Goal: Information Seeking & Learning: Learn about a topic

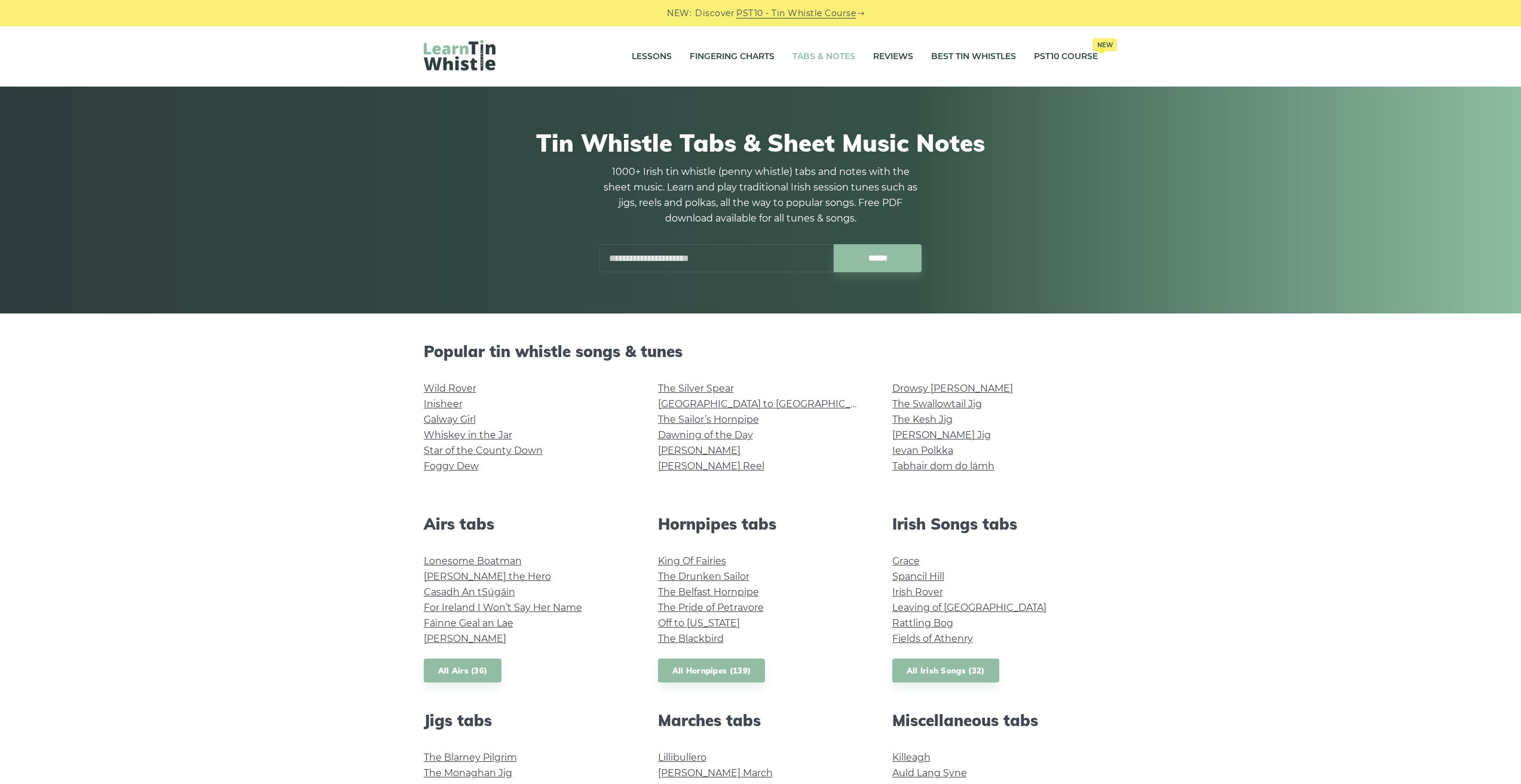
click at [816, 52] on link "Tabs & Notes" at bounding box center [823, 57] width 63 height 30
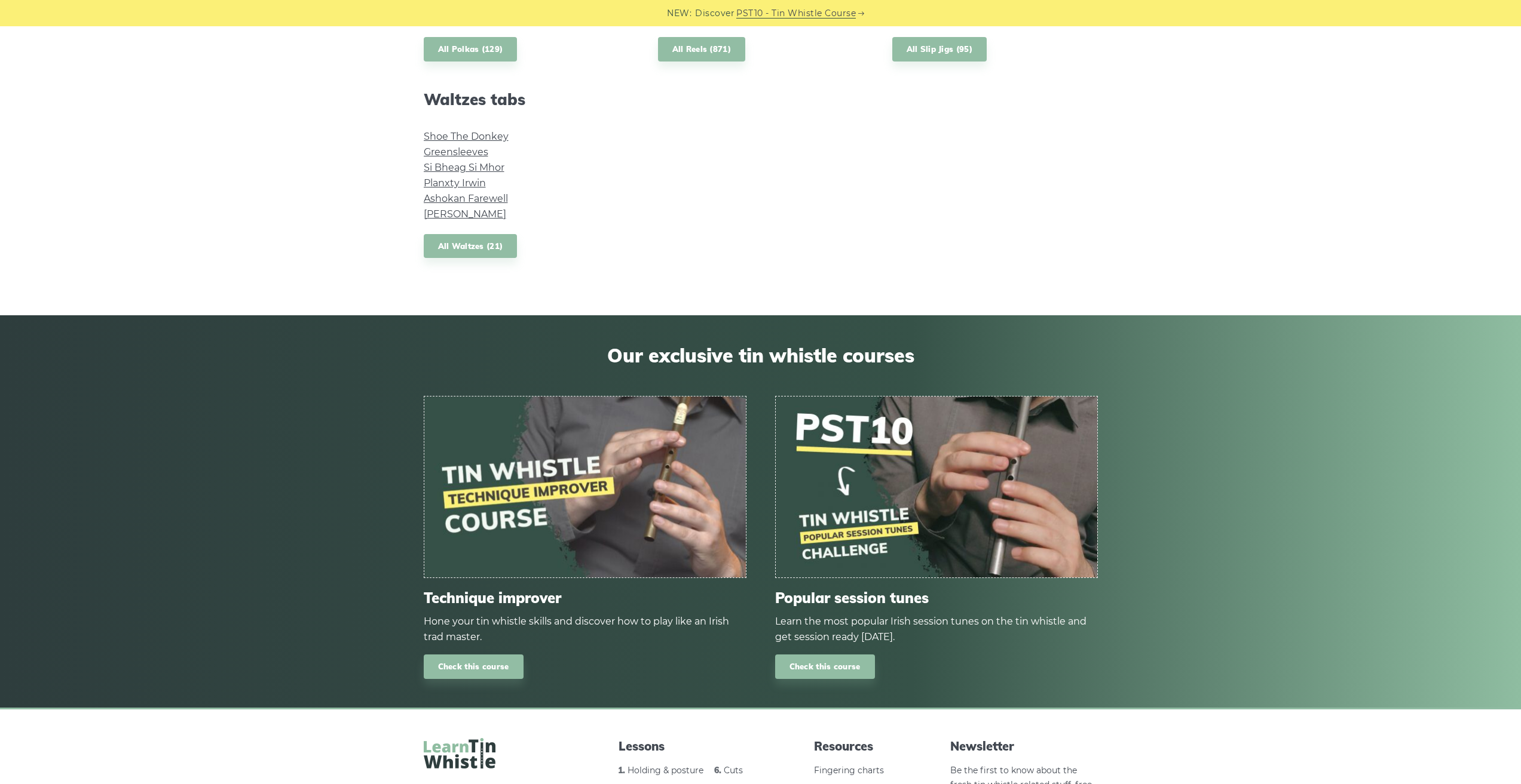
scroll to position [1215, 0]
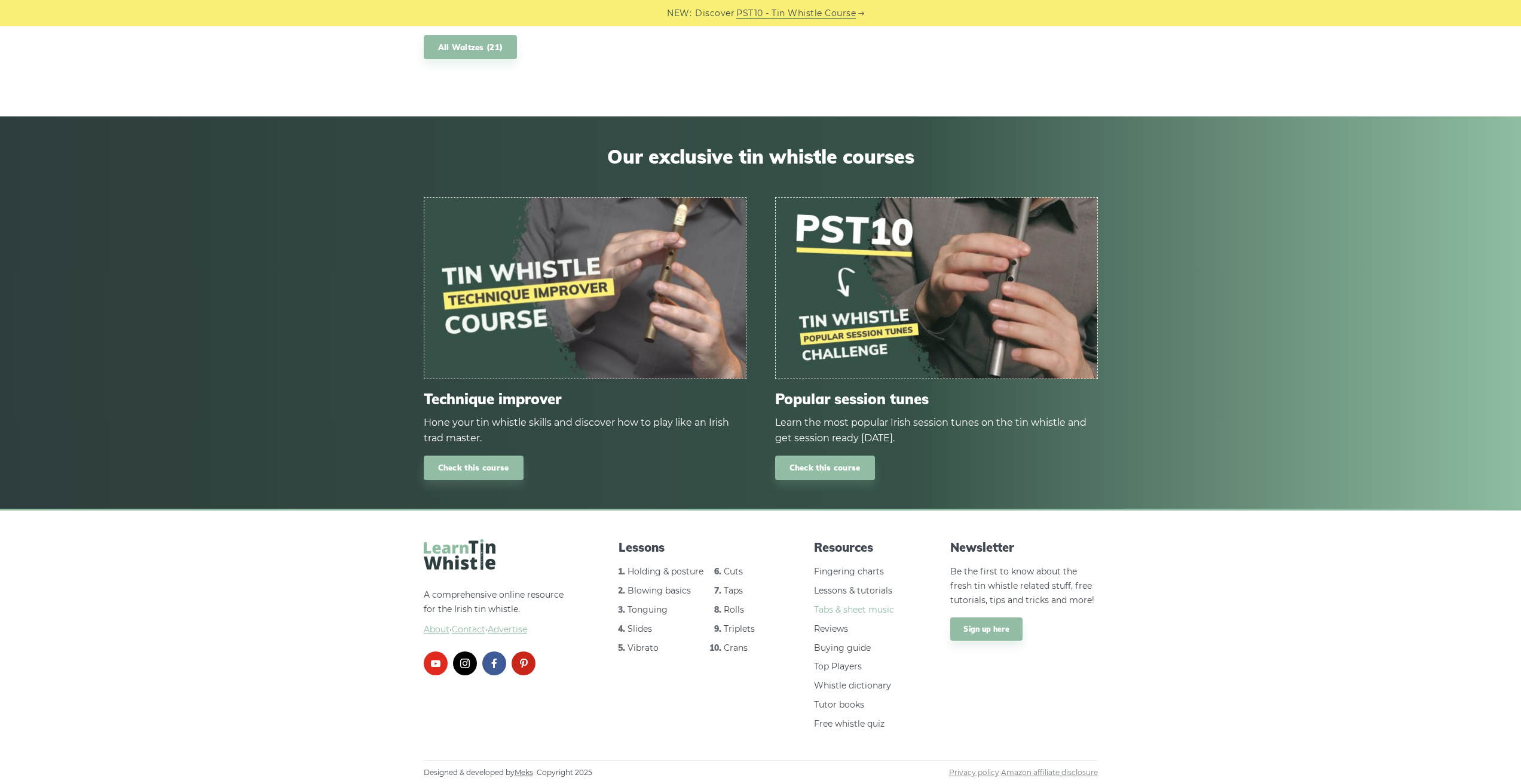
click at [876, 605] on link "Tabs & sheet music" at bounding box center [854, 610] width 80 height 11
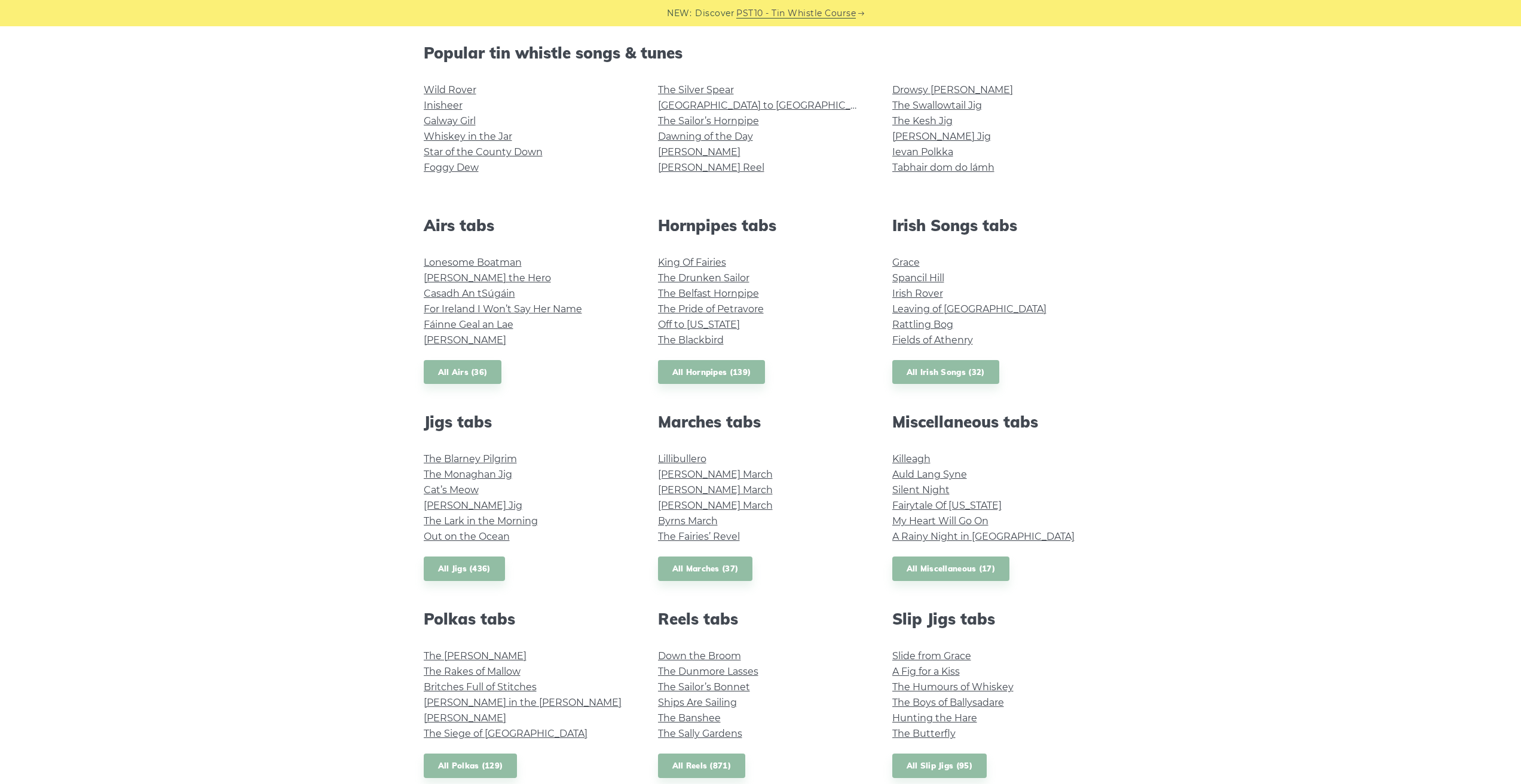
scroll to position [418, 0]
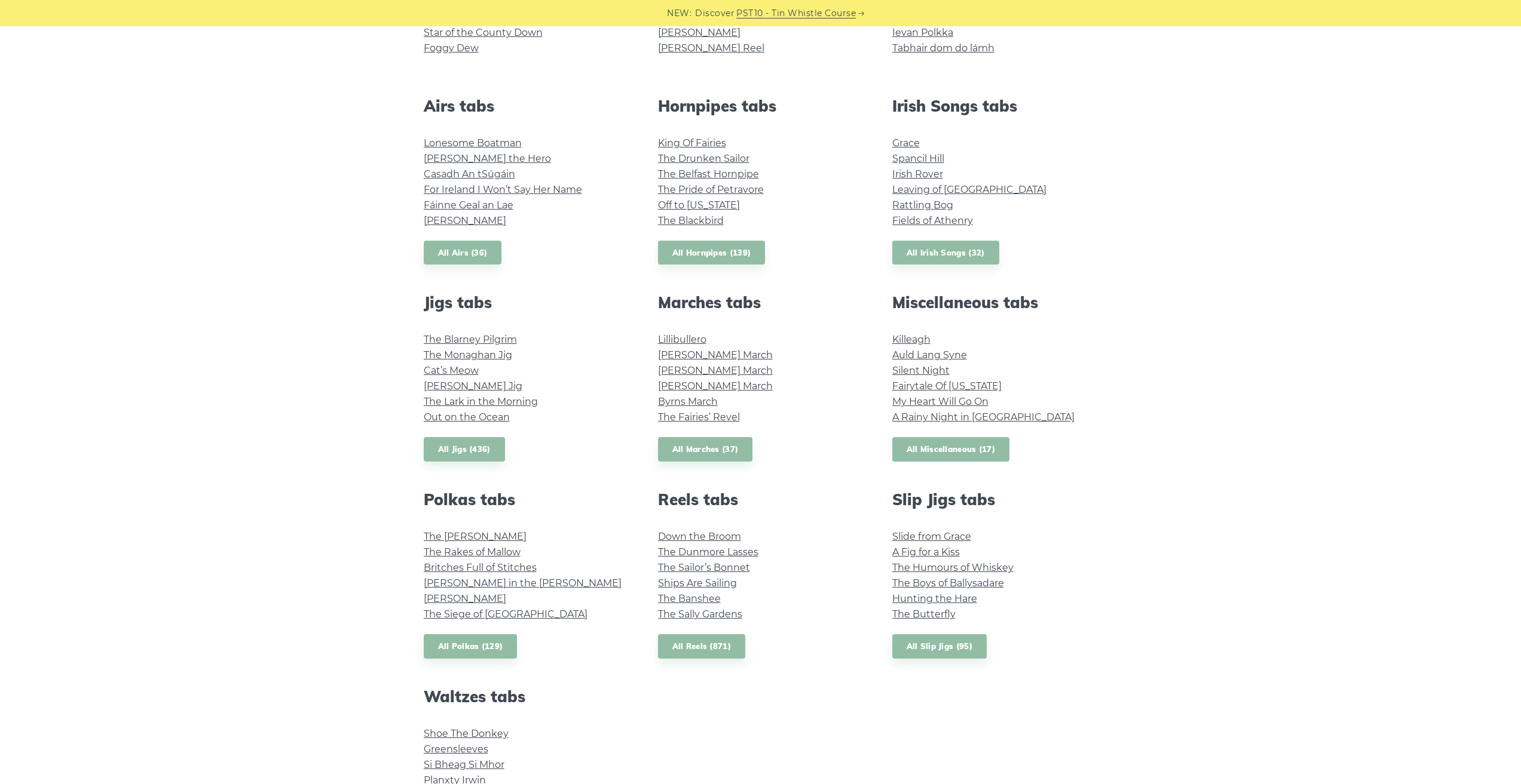
click at [972, 454] on link "All Miscellaneous (17)" at bounding box center [952, 449] width 118 height 25
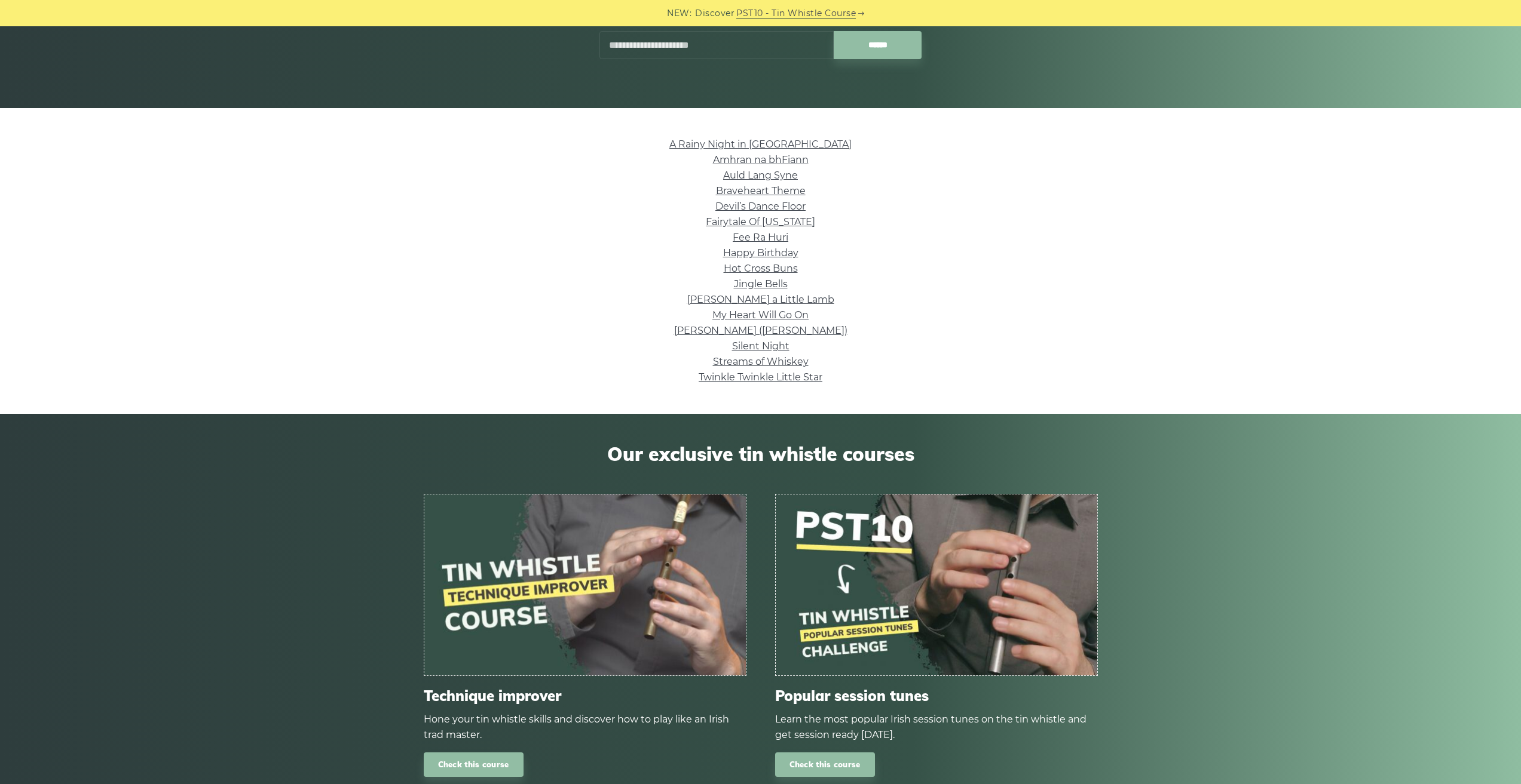
scroll to position [60, 0]
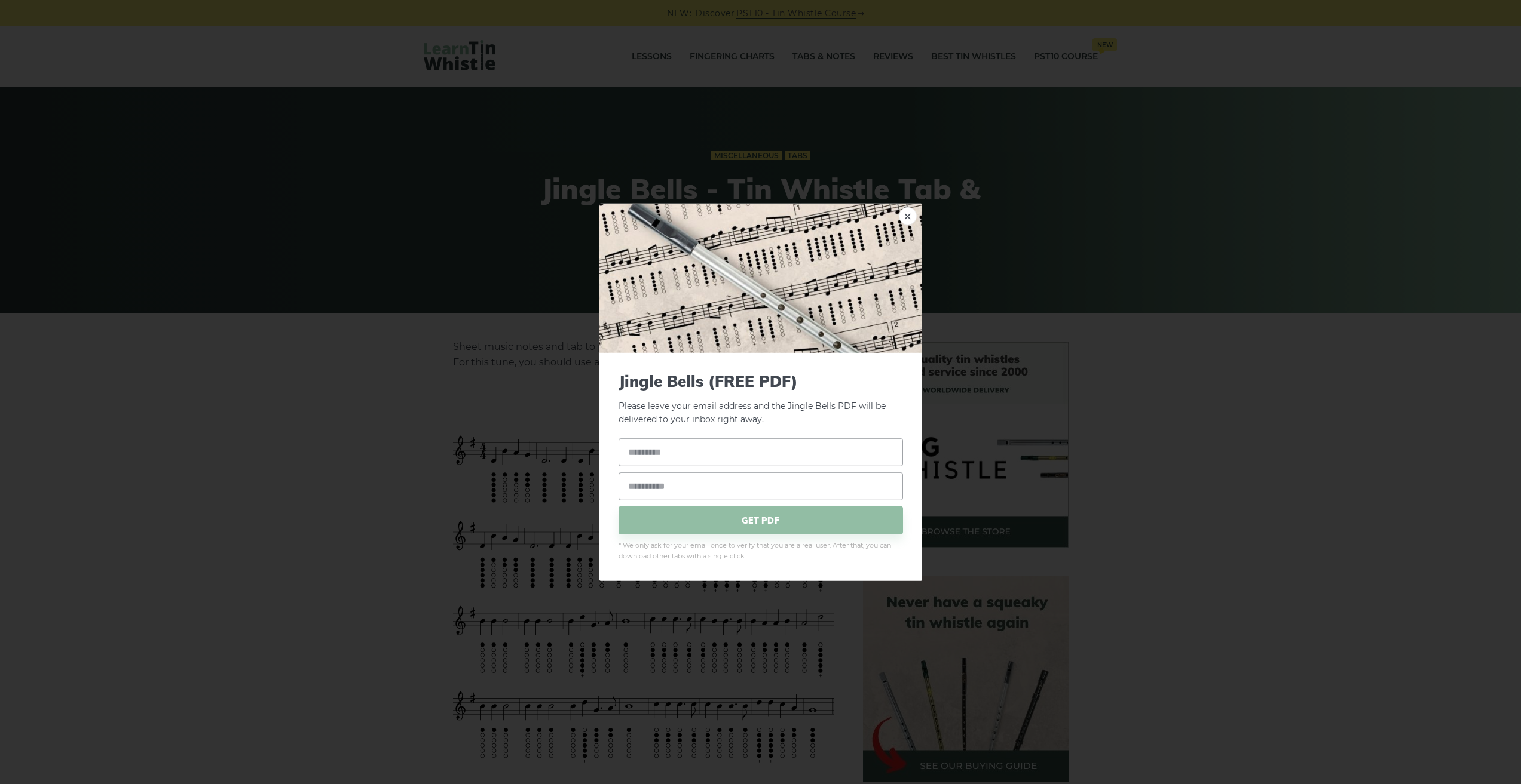
click at [1119, 328] on div "× Jingle Bells (FREE PDF) Please leave your email address and the Jingle Bells …" at bounding box center [760, 392] width 1521 height 784
click at [910, 220] on link "×" at bounding box center [908, 216] width 18 height 18
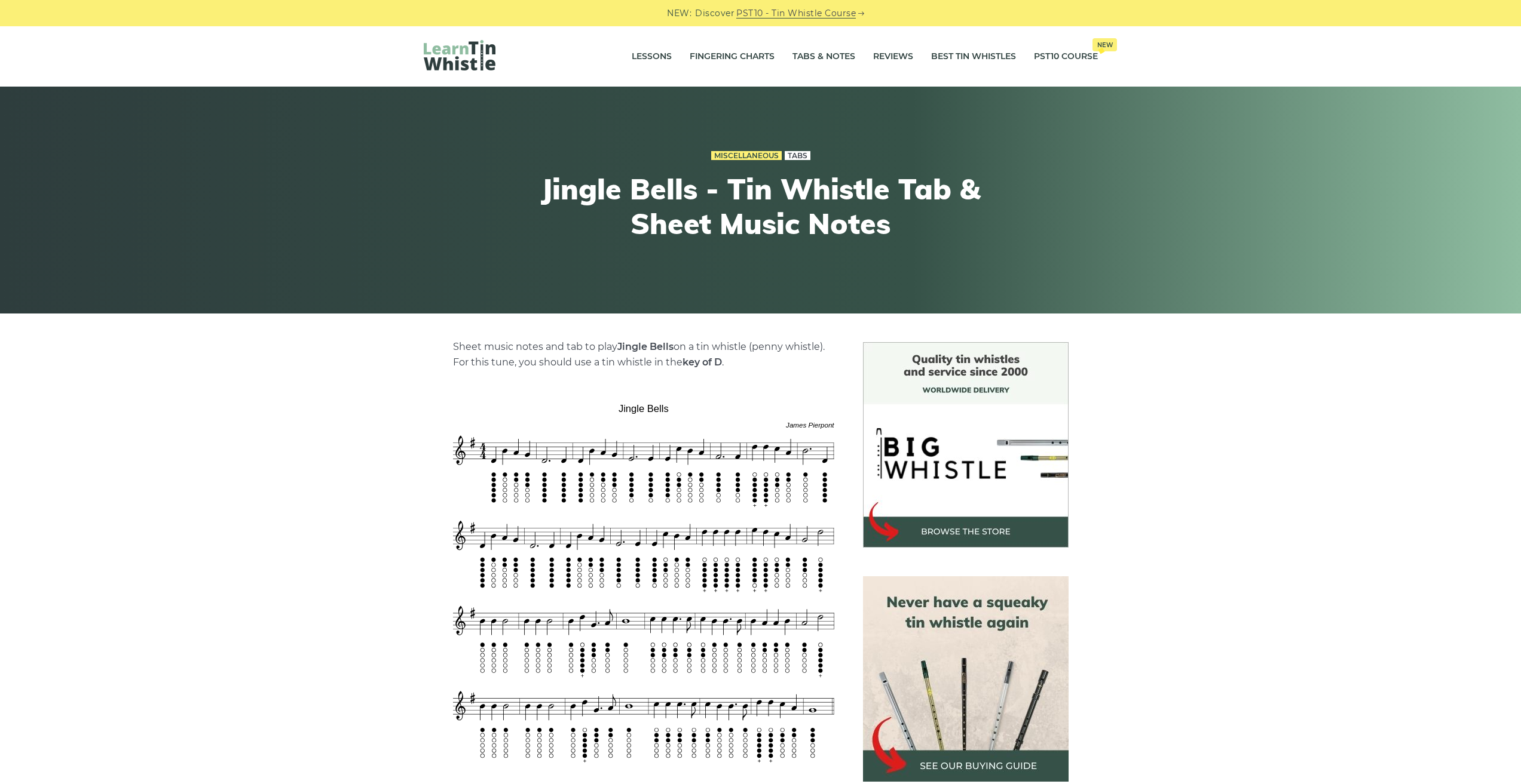
click at [785, 152] on link "Tabs" at bounding box center [797, 155] width 26 height 10
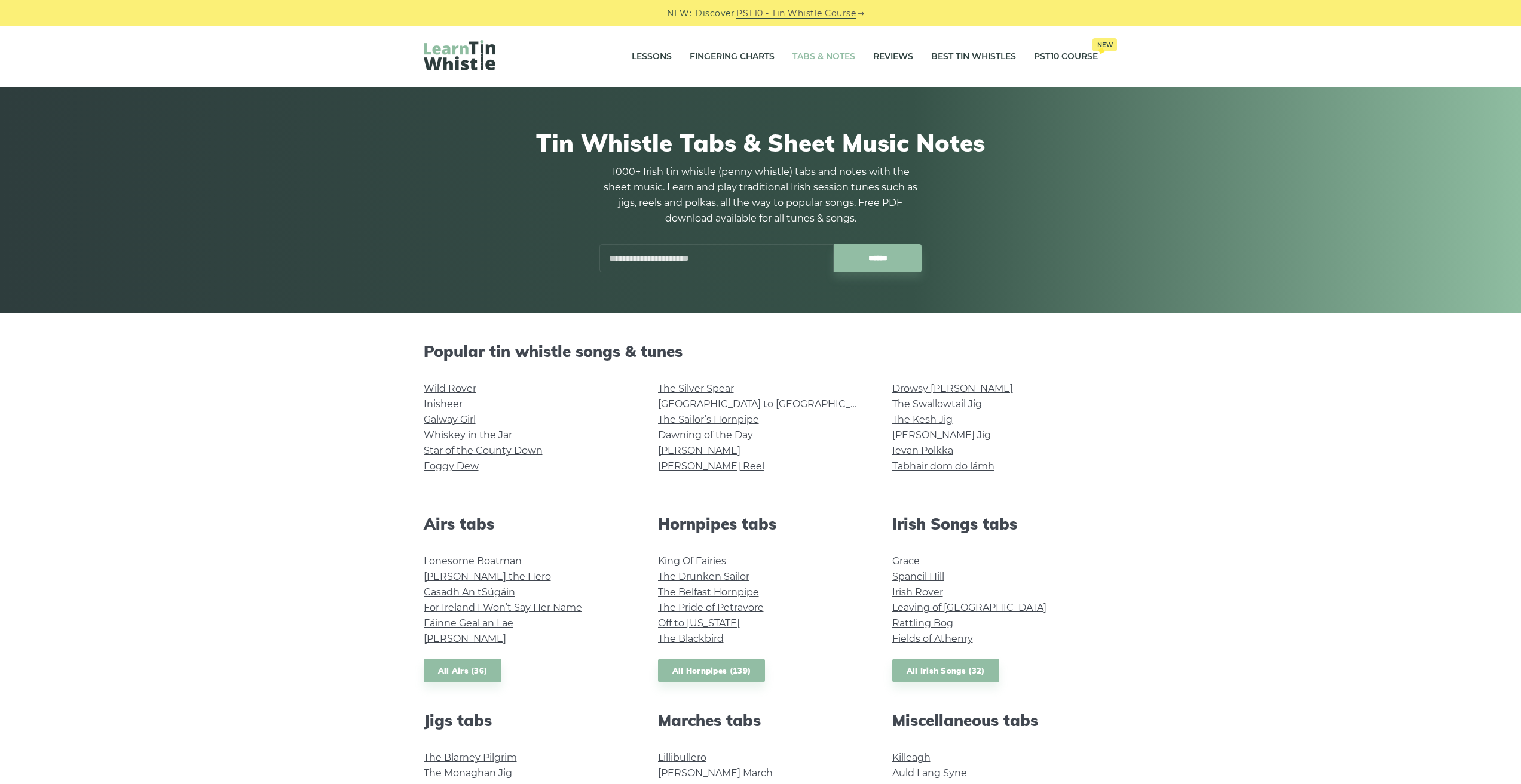
scroll to position [298, 0]
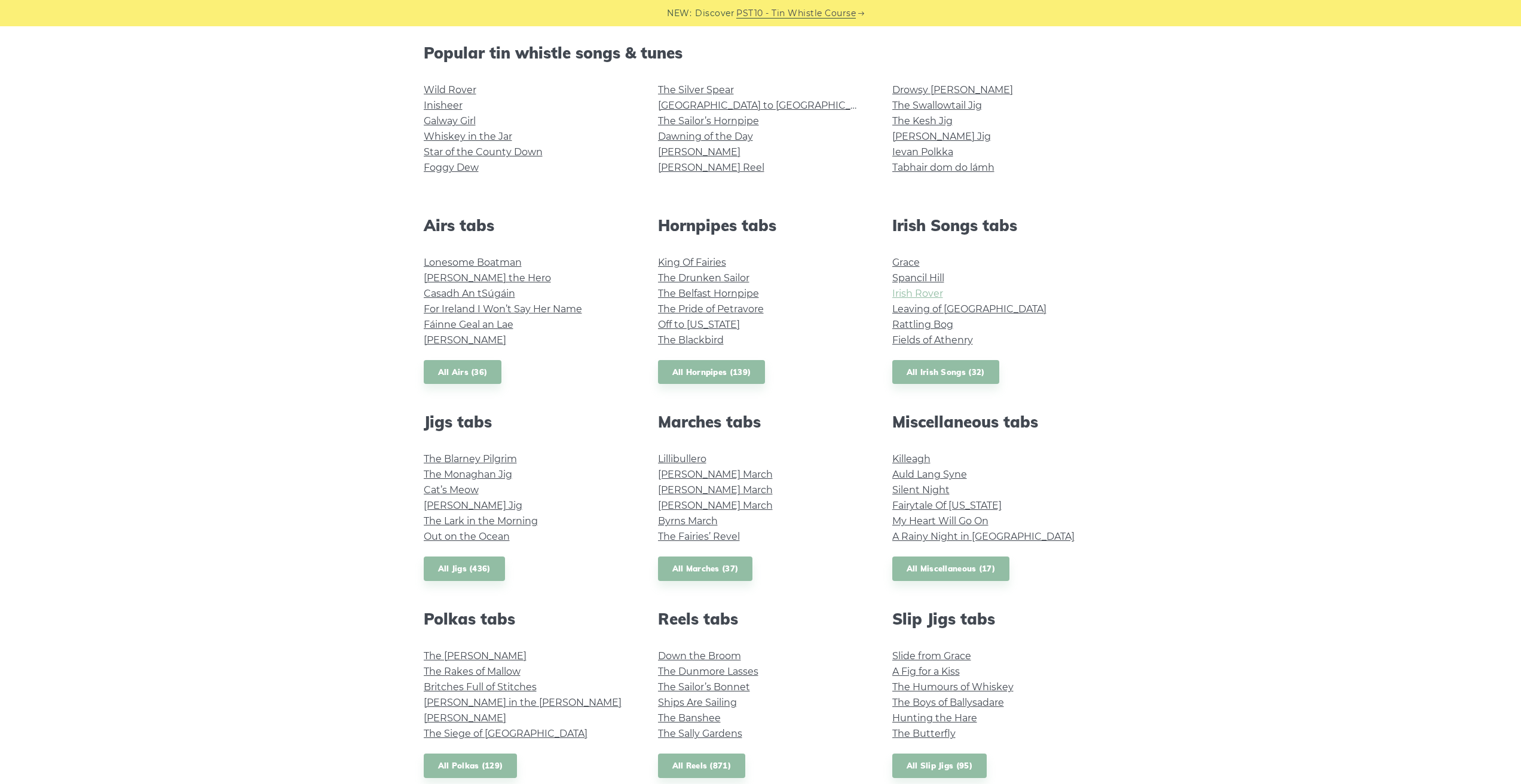
click at [915, 292] on link "Irish Rover" at bounding box center [918, 294] width 51 height 12
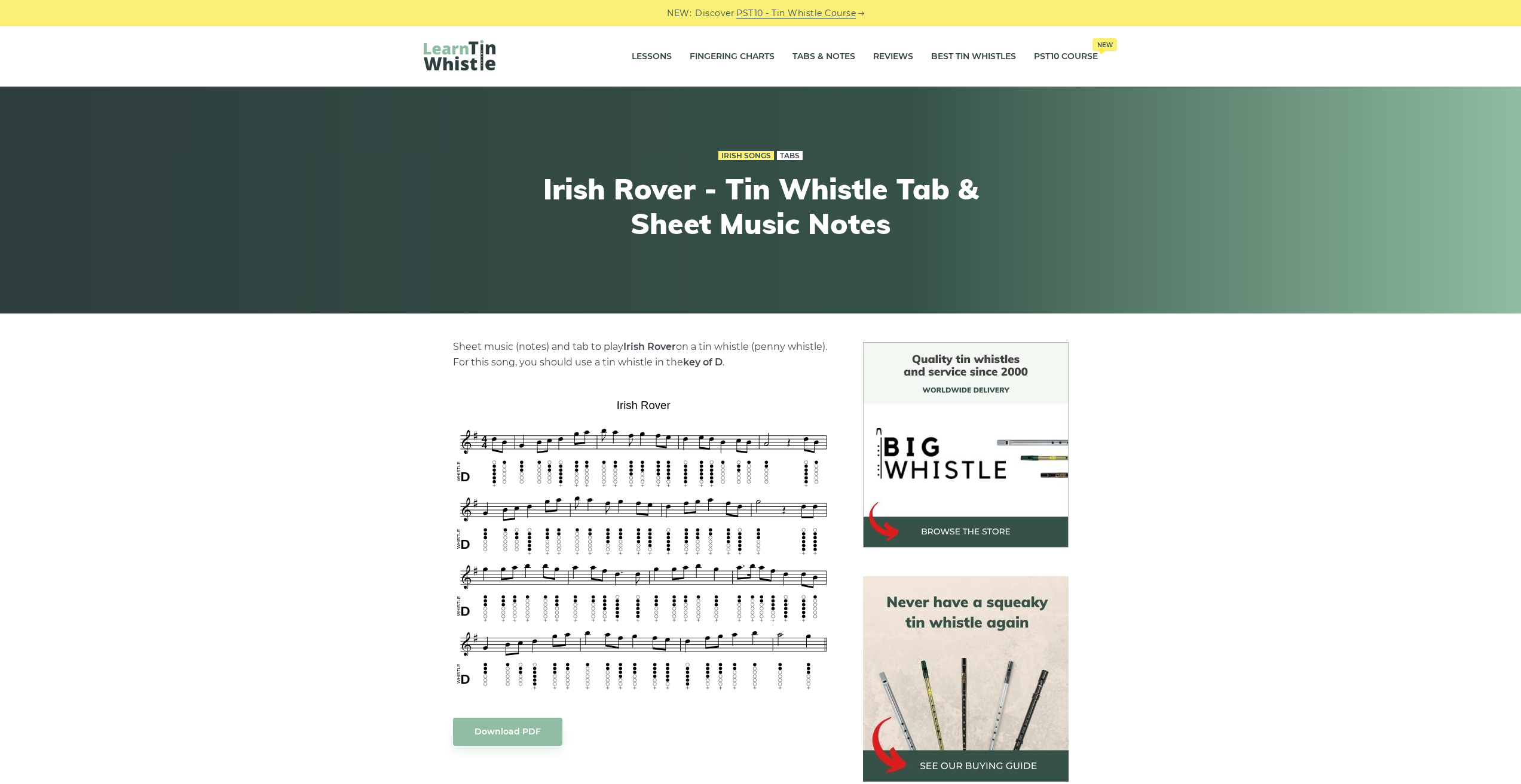
click at [783, 159] on link "Tabs" at bounding box center [790, 155] width 26 height 10
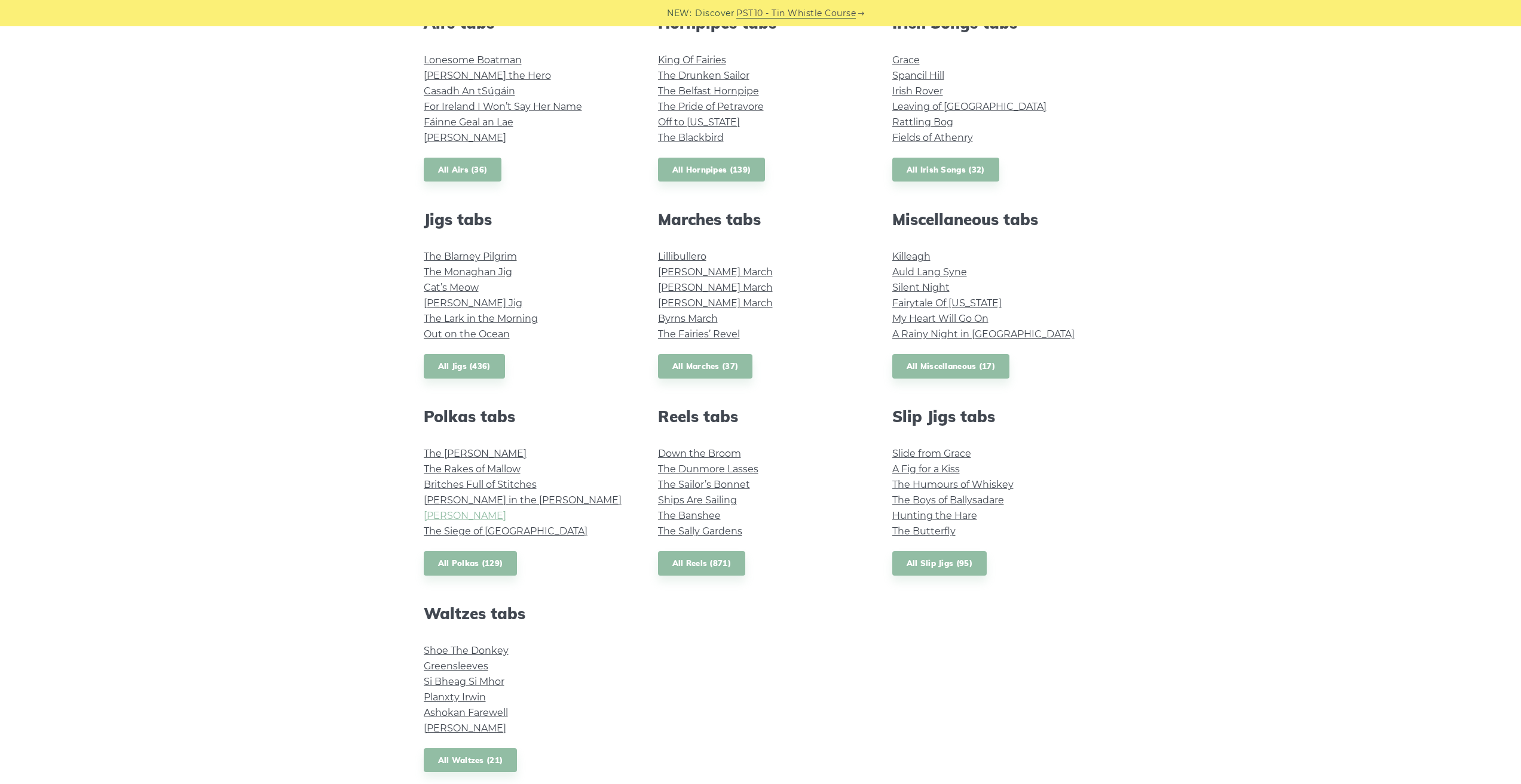
scroll to position [537, 0]
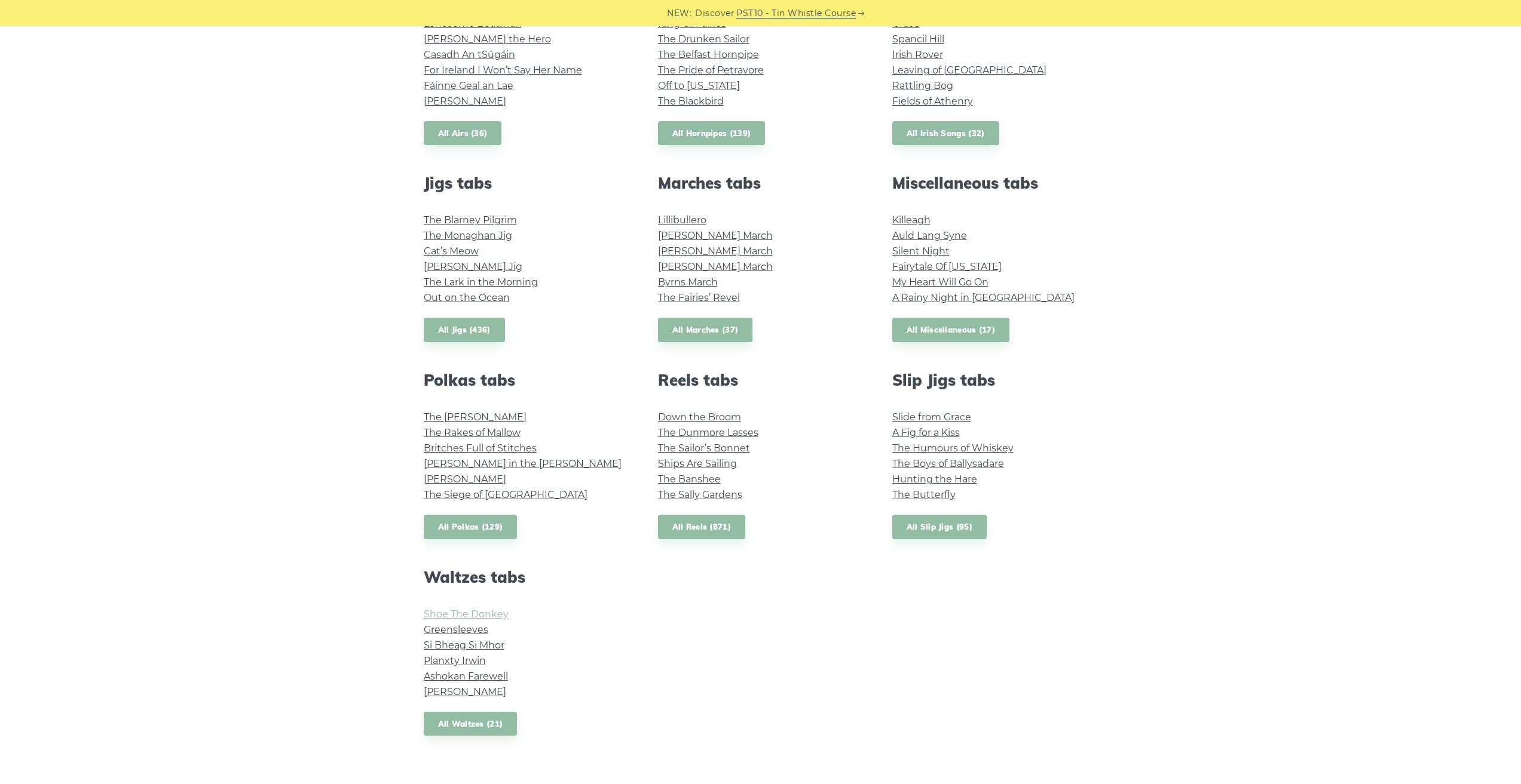
click at [466, 613] on link "Shoe The Donkey" at bounding box center [466, 614] width 85 height 12
